Goal: Information Seeking & Learning: Find specific fact

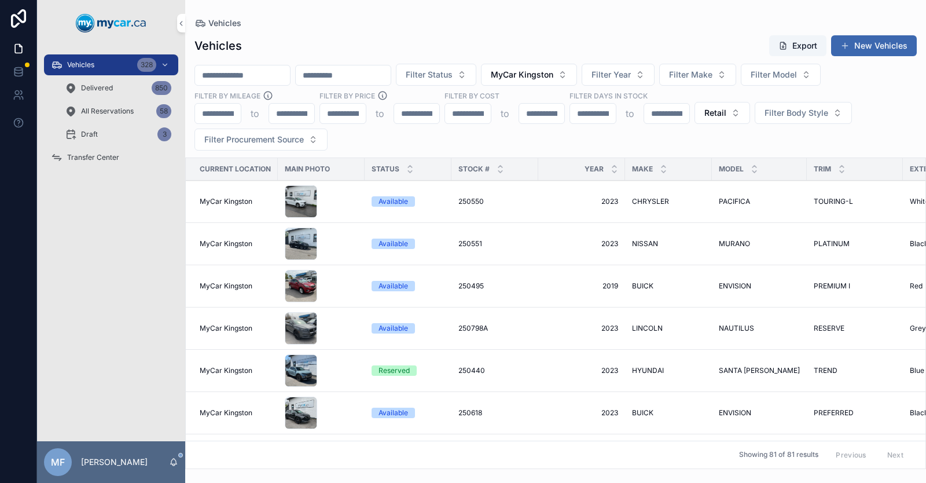
click at [251, 69] on input "scrollable content" at bounding box center [242, 75] width 95 height 16
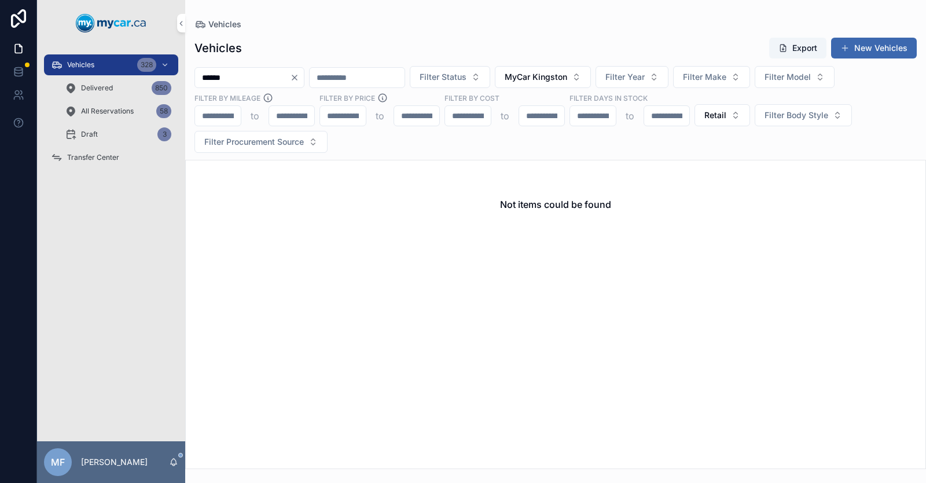
type input "******"
click at [725, 111] on span "Retail" at bounding box center [716, 115] width 22 height 12
click at [690, 188] on div "Wholesale" at bounding box center [721, 180] width 161 height 19
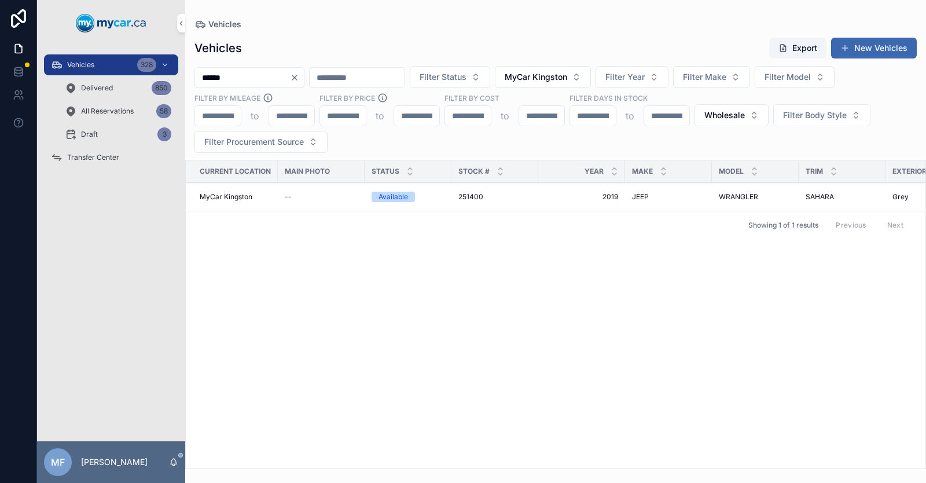
click at [614, 194] on span "2019" at bounding box center [581, 196] width 73 height 9
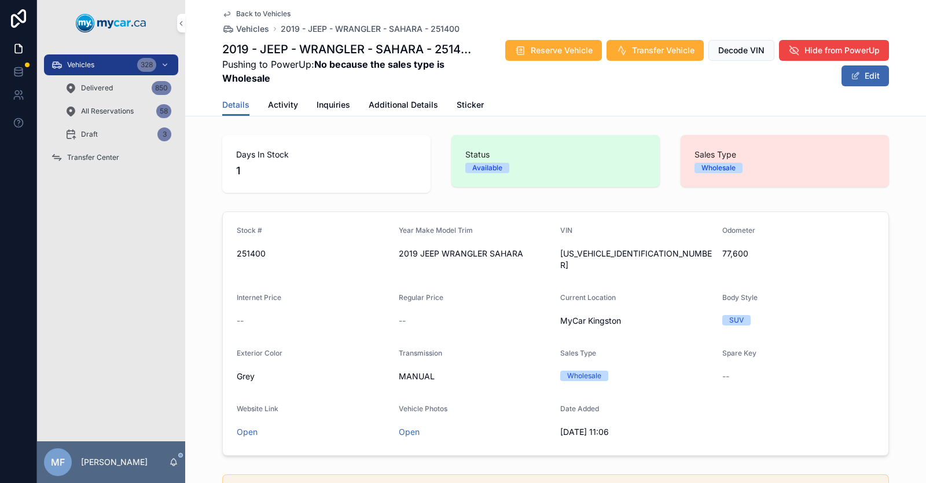
click at [269, 103] on span "Activity" at bounding box center [283, 105] width 30 height 12
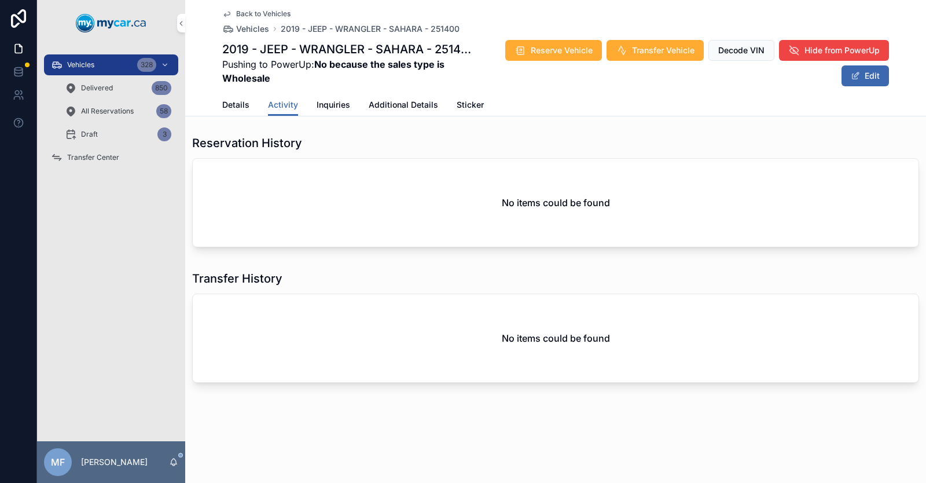
click at [382, 106] on span "Additional Details" at bounding box center [403, 105] width 69 height 12
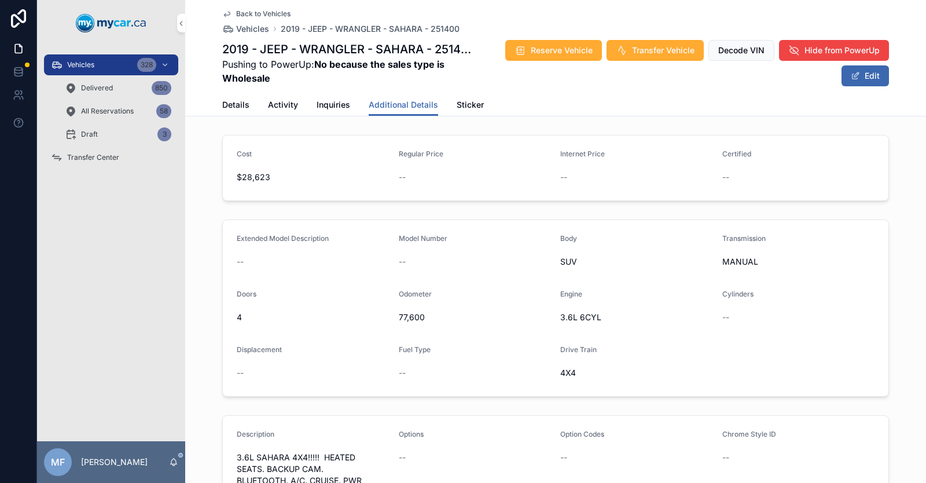
click at [231, 108] on span "Details" at bounding box center [235, 105] width 27 height 12
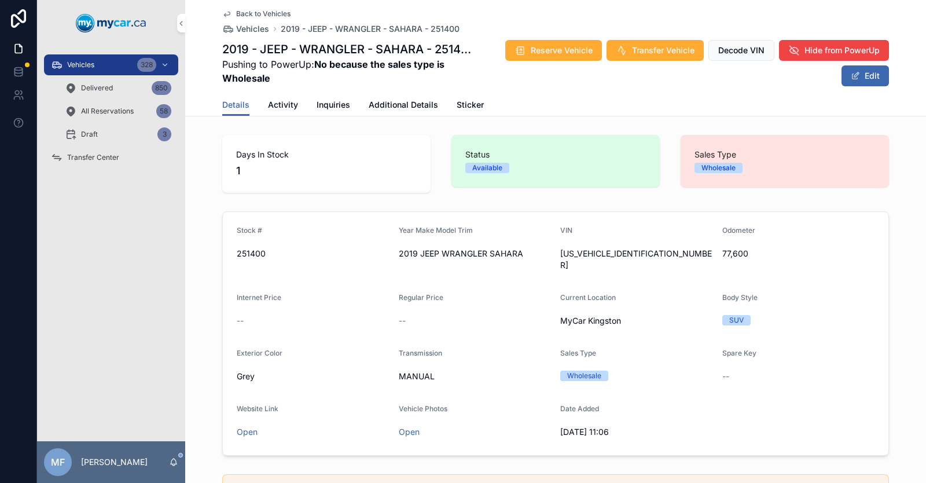
click at [227, 14] on icon "scrollable content" at bounding box center [226, 13] width 9 height 9
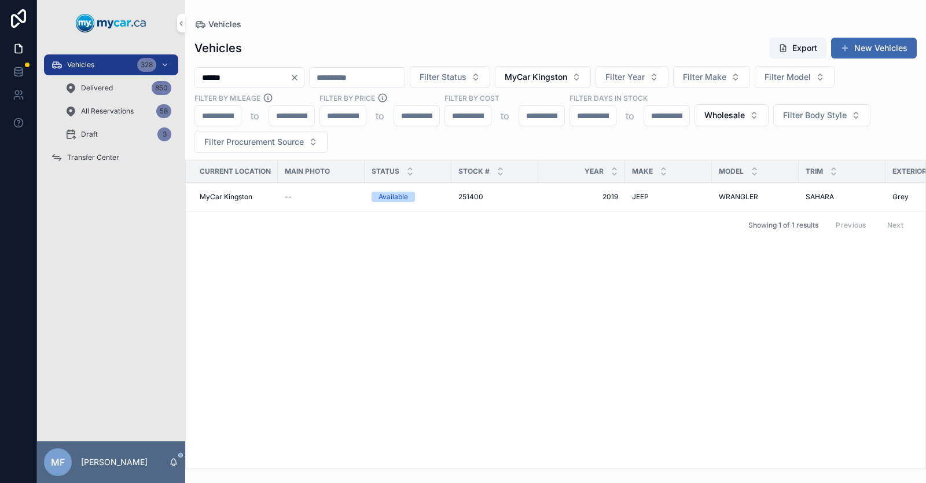
click at [299, 76] on icon "Clear" at bounding box center [294, 77] width 9 height 9
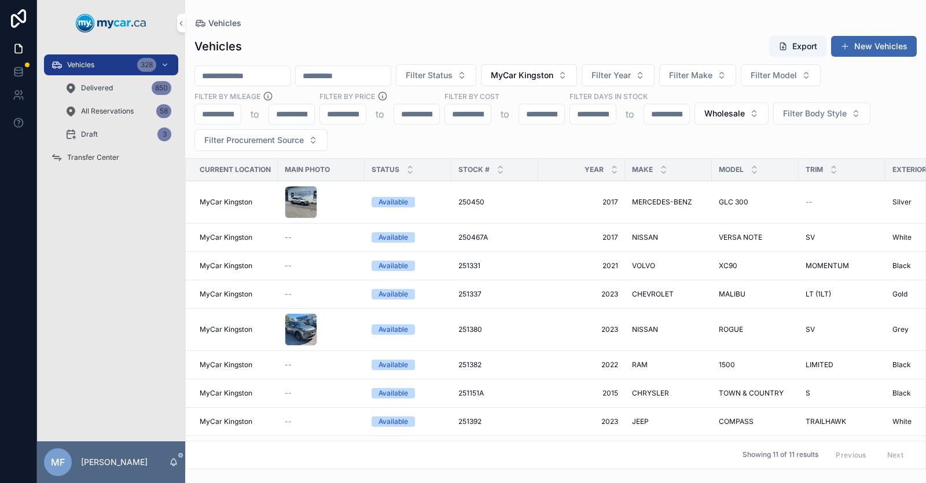
click at [645, 417] on span "JEEP" at bounding box center [640, 421] width 17 height 9
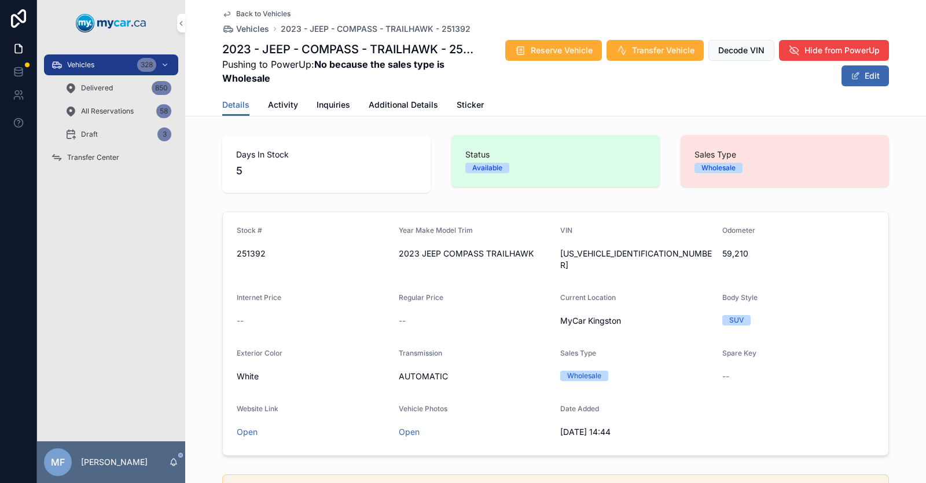
click at [222, 14] on icon "scrollable content" at bounding box center [226, 13] width 9 height 9
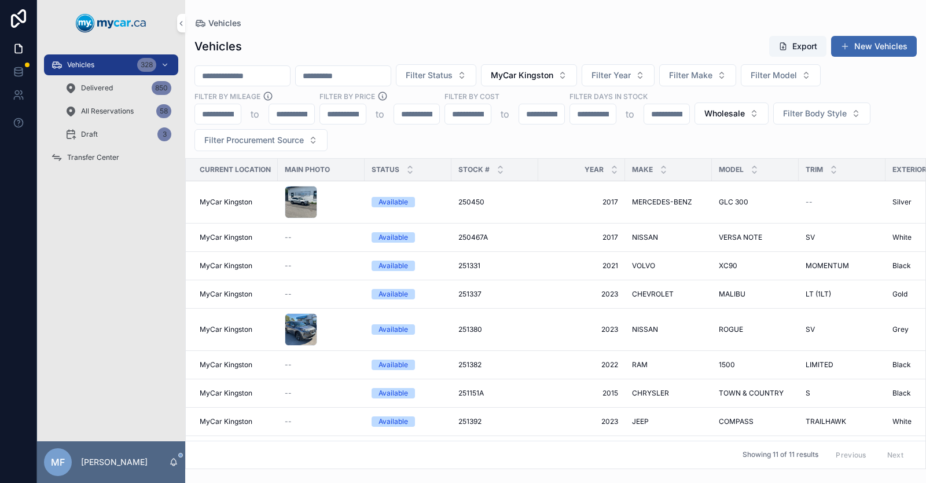
click at [728, 113] on span "Wholesale" at bounding box center [725, 114] width 41 height 12
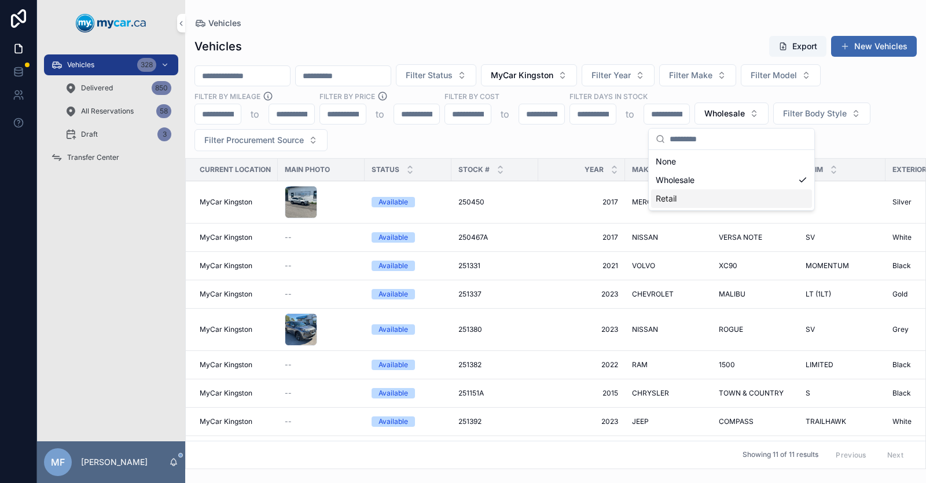
click at [694, 198] on div "Retail" at bounding box center [731, 198] width 161 height 19
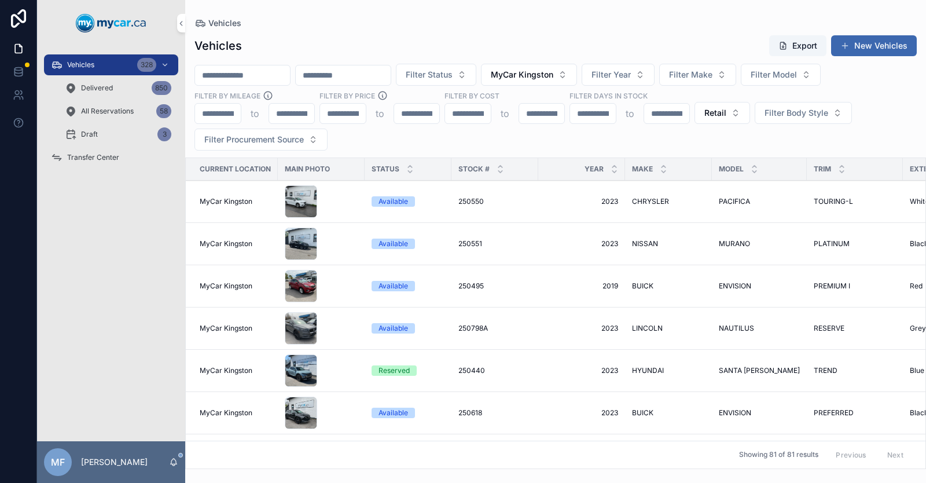
click at [721, 111] on span "Retail" at bounding box center [716, 113] width 22 height 12
click at [688, 179] on div "Wholesale" at bounding box center [721, 178] width 161 height 19
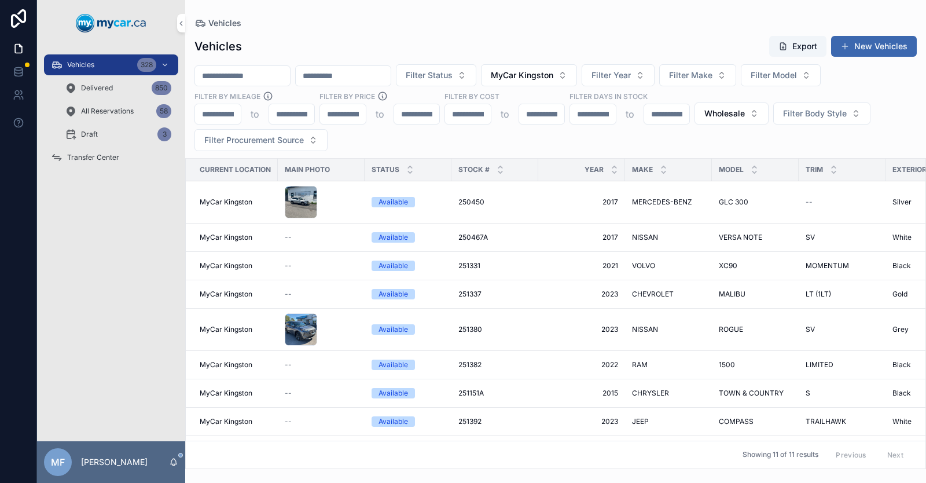
click at [732, 114] on span "Wholesale" at bounding box center [725, 114] width 41 height 12
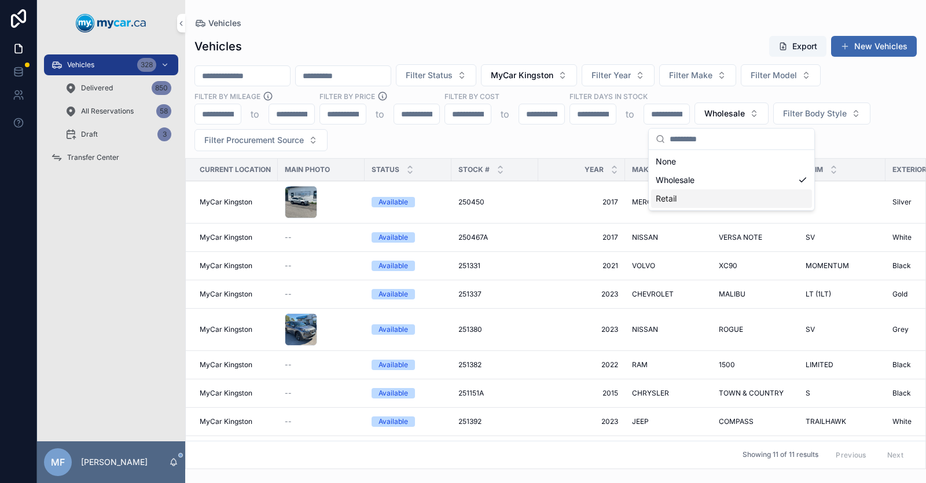
click at [699, 204] on div "Retail" at bounding box center [731, 198] width 161 height 19
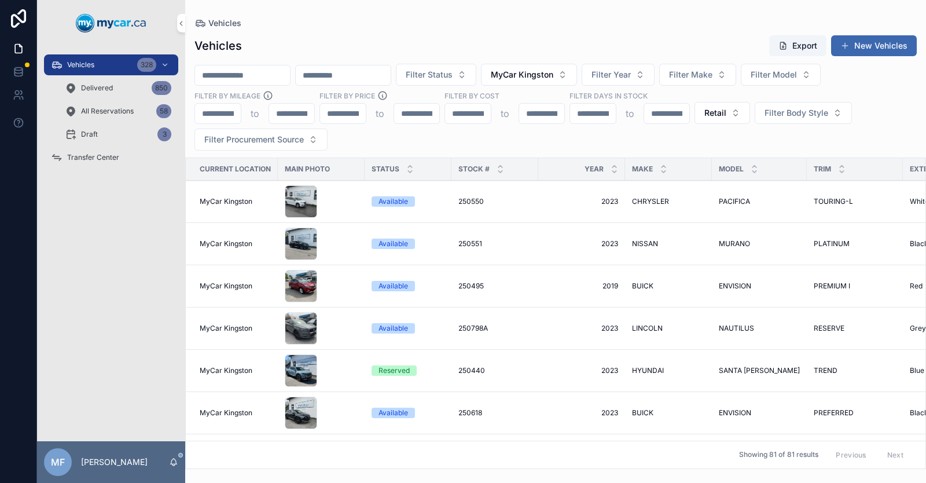
click at [221, 76] on input "scrollable content" at bounding box center [242, 75] width 95 height 16
click at [391, 80] on input "scrollable content" at bounding box center [343, 75] width 95 height 16
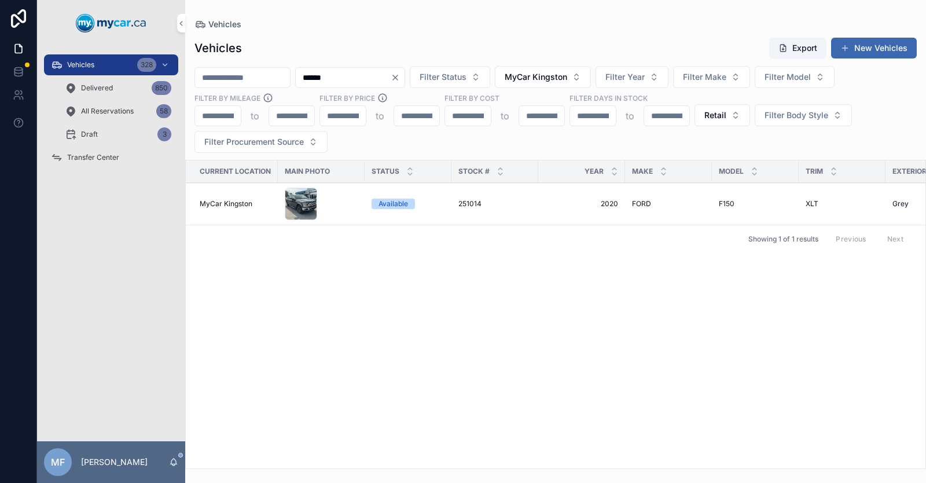
type input "******"
